Goal: Use online tool/utility: Utilize a website feature to perform a specific function

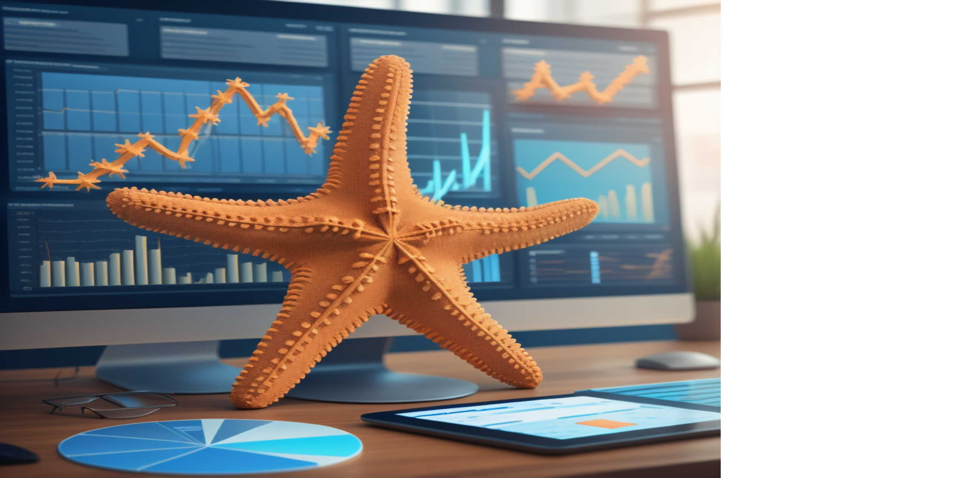
click at [824, 118] on input "email" at bounding box center [838, 120] width 134 height 15
type input "**********"
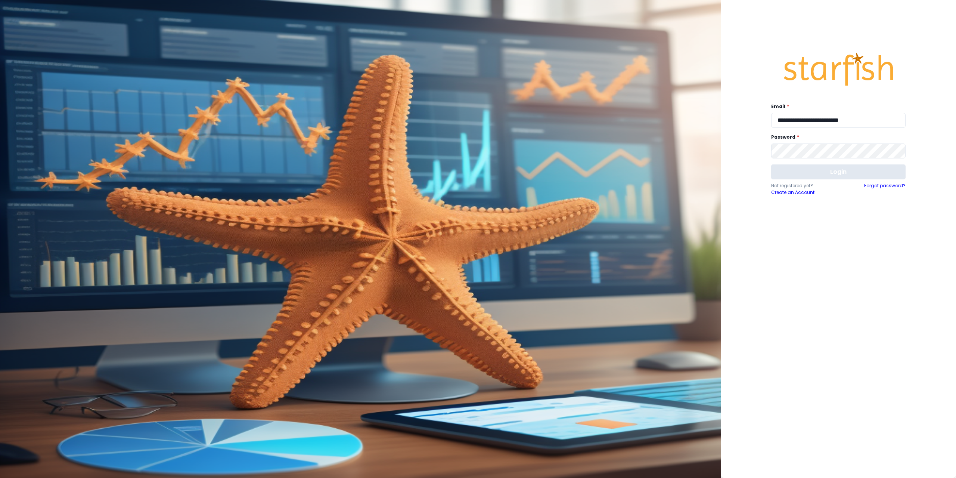
click at [806, 167] on button "Login" at bounding box center [838, 171] width 134 height 15
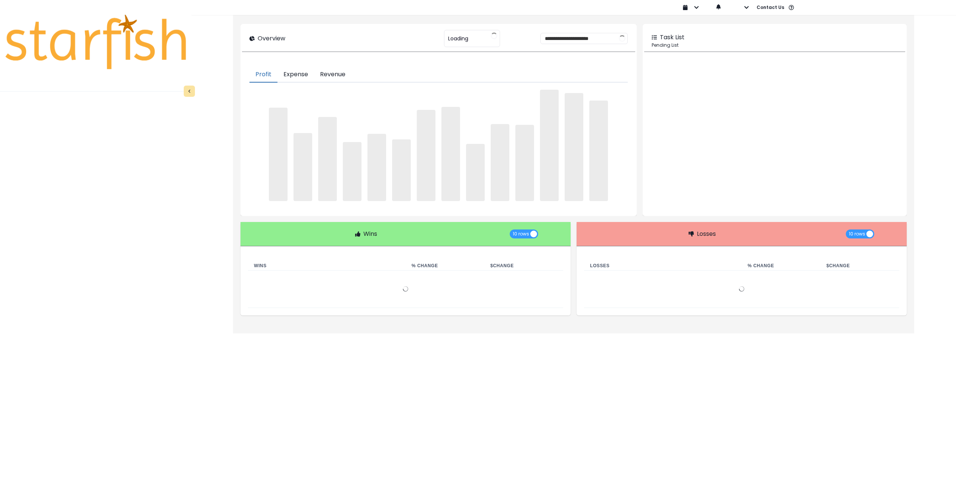
type input "********"
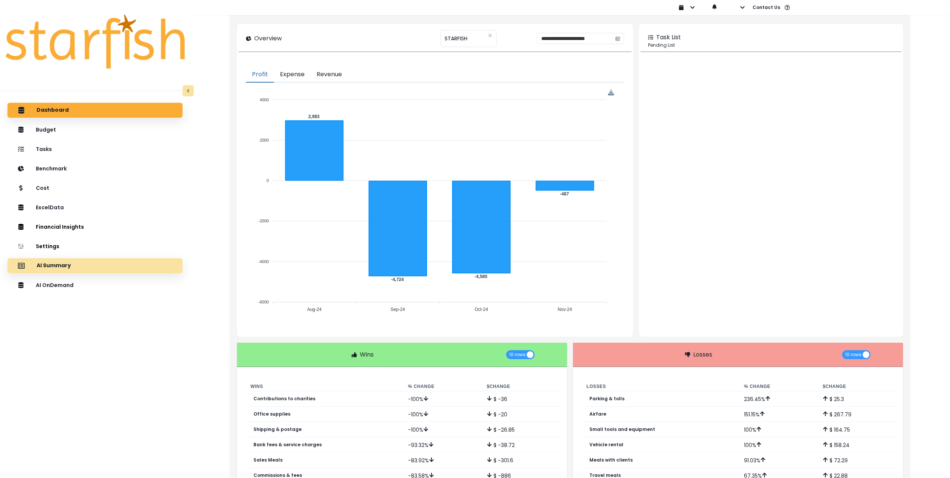
click at [82, 267] on div "AI Summary" at bounding box center [94, 266] width 163 height 16
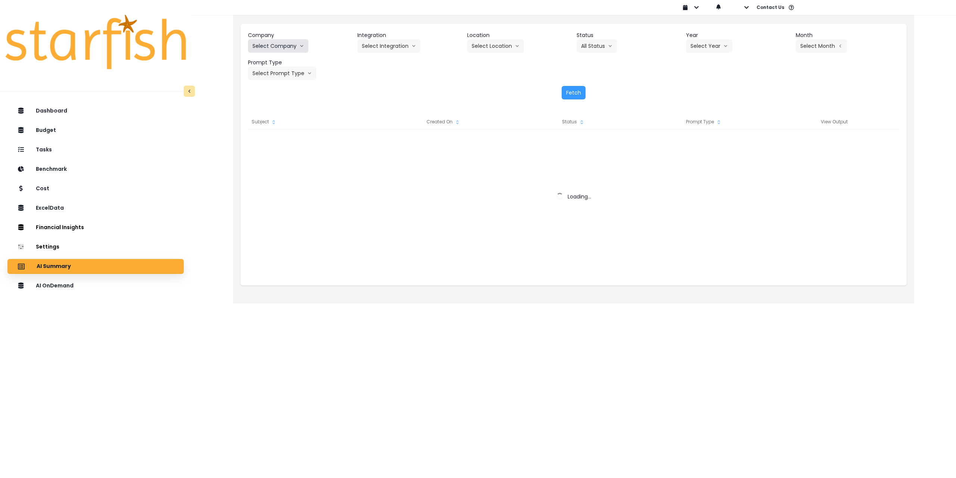
click at [272, 49] on button "Select Company" at bounding box center [278, 45] width 60 height 13
click at [288, 47] on button "Select Company" at bounding box center [278, 45] width 60 height 13
click at [291, 48] on button "Select Company" at bounding box center [278, 45] width 60 height 13
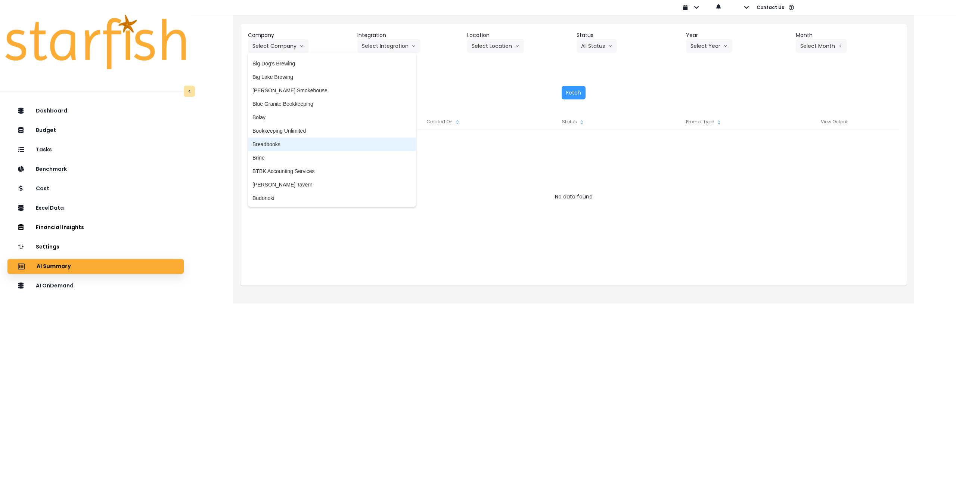
scroll to position [149, 0]
click at [264, 153] on span "Brine" at bounding box center [331, 153] width 159 height 7
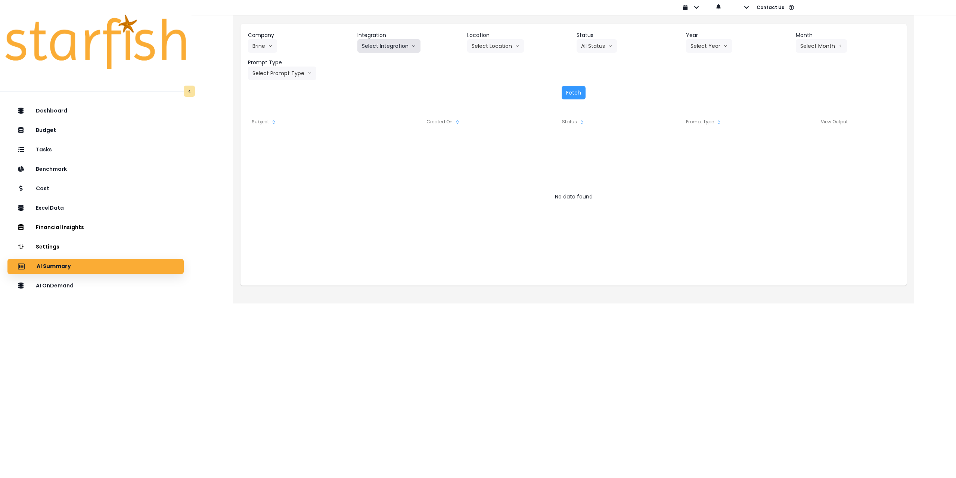
click at [386, 45] on button "Select Integration" at bounding box center [388, 45] width 63 height 13
click at [379, 89] on span "Sunnys" at bounding box center [391, 88] width 58 height 7
click at [496, 49] on button "Select Location" at bounding box center [495, 45] width 57 height 13
click at [492, 65] on span "All Locations" at bounding box center [486, 61] width 29 height 7
click at [714, 47] on button "Select Year" at bounding box center [709, 45] width 46 height 13
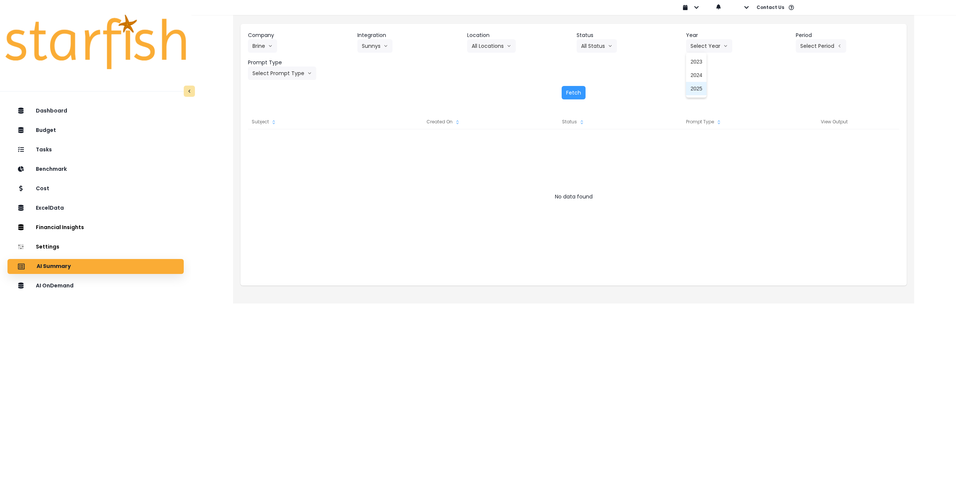
click at [699, 89] on span "2025" at bounding box center [696, 88] width 12 height 7
click at [812, 48] on button "Select Period" at bounding box center [821, 45] width 50 height 13
click at [783, 127] on span "P7" at bounding box center [786, 128] width 9 height 7
click at [288, 71] on button "Select Prompt Type" at bounding box center [282, 72] width 68 height 13
click at [273, 143] on span "Monthly Summary" at bounding box center [273, 142] width 42 height 7
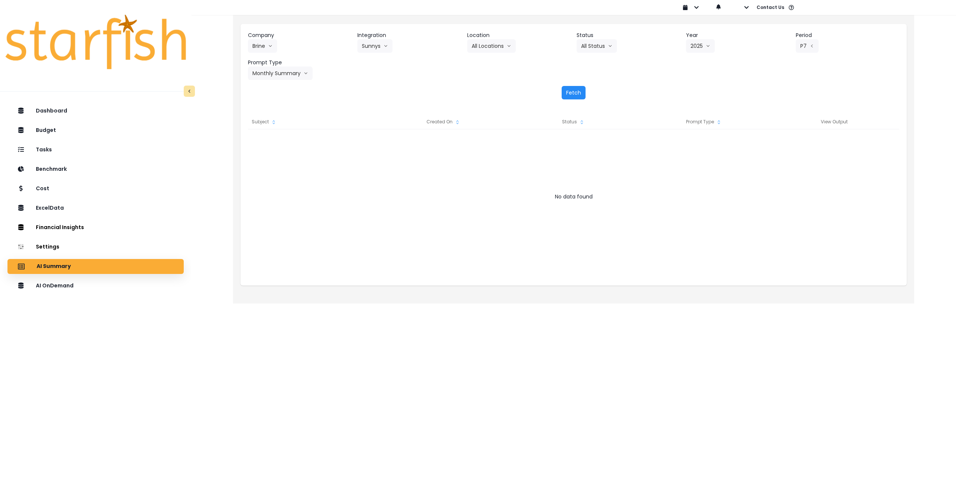
click at [575, 94] on button "Fetch" at bounding box center [574, 92] width 24 height 13
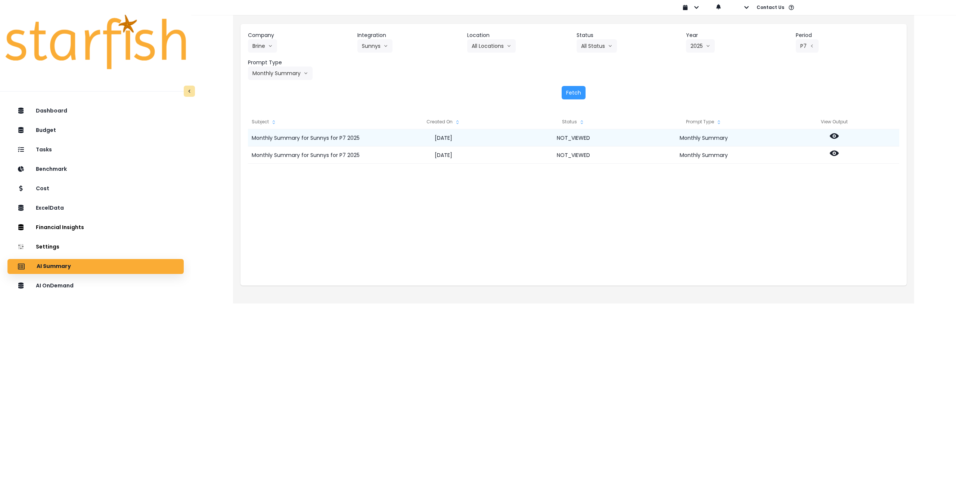
click at [833, 138] on icon at bounding box center [834, 136] width 9 height 6
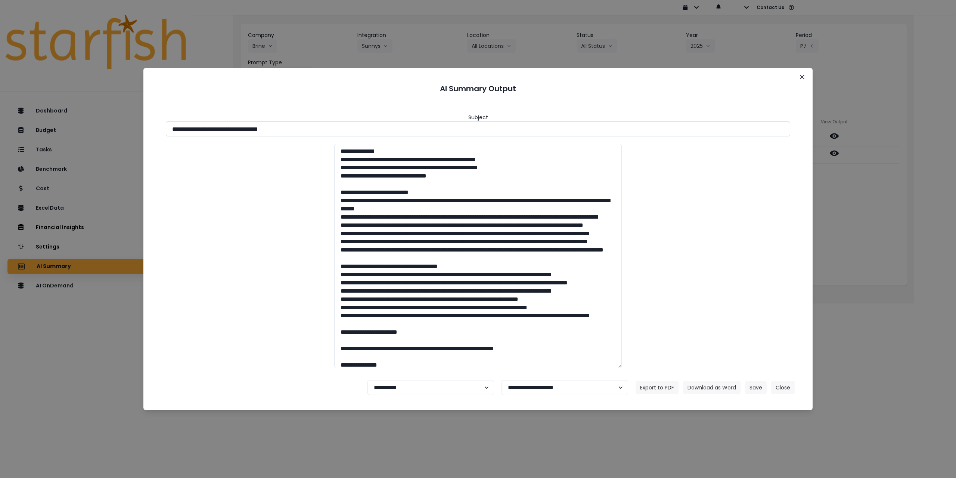
drag, startPoint x: 239, startPoint y: 128, endPoint x: 354, endPoint y: 131, distance: 115.4
click at [354, 131] on input "**********" at bounding box center [478, 128] width 624 height 15
click at [706, 387] on button "Download as Word" at bounding box center [712, 386] width 58 height 13
drag, startPoint x: 883, startPoint y: 179, endPoint x: 877, endPoint y: 178, distance: 6.1
click at [883, 179] on div "**********" at bounding box center [478, 239] width 956 height 478
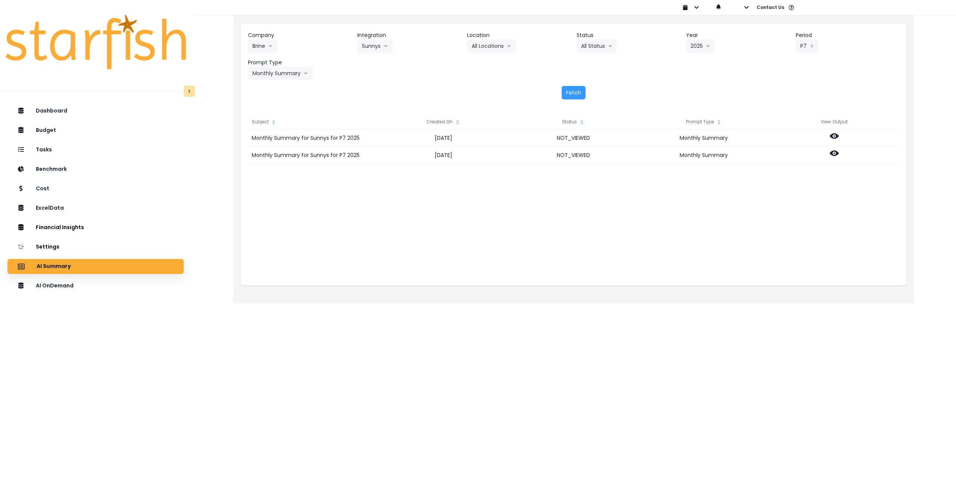
click at [773, 217] on div "Monthly Summary for Sunnys for P7 2025 [DATE] NOT_VIEWED Monthly Summary Monthl…" at bounding box center [573, 203] width 651 height 149
click at [836, 157] on icon at bounding box center [834, 153] width 9 height 9
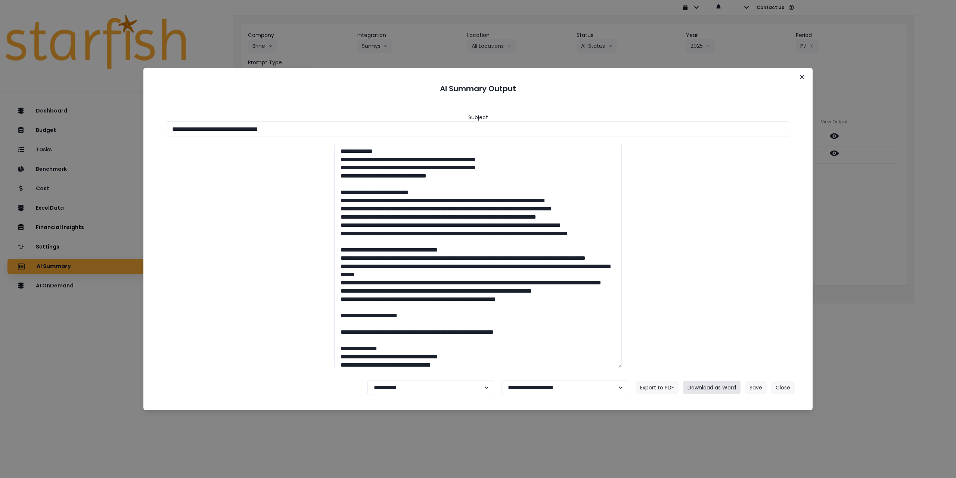
click at [705, 387] on button "Download as Word" at bounding box center [712, 386] width 58 height 13
